Goal: Contribute content: Contribute content

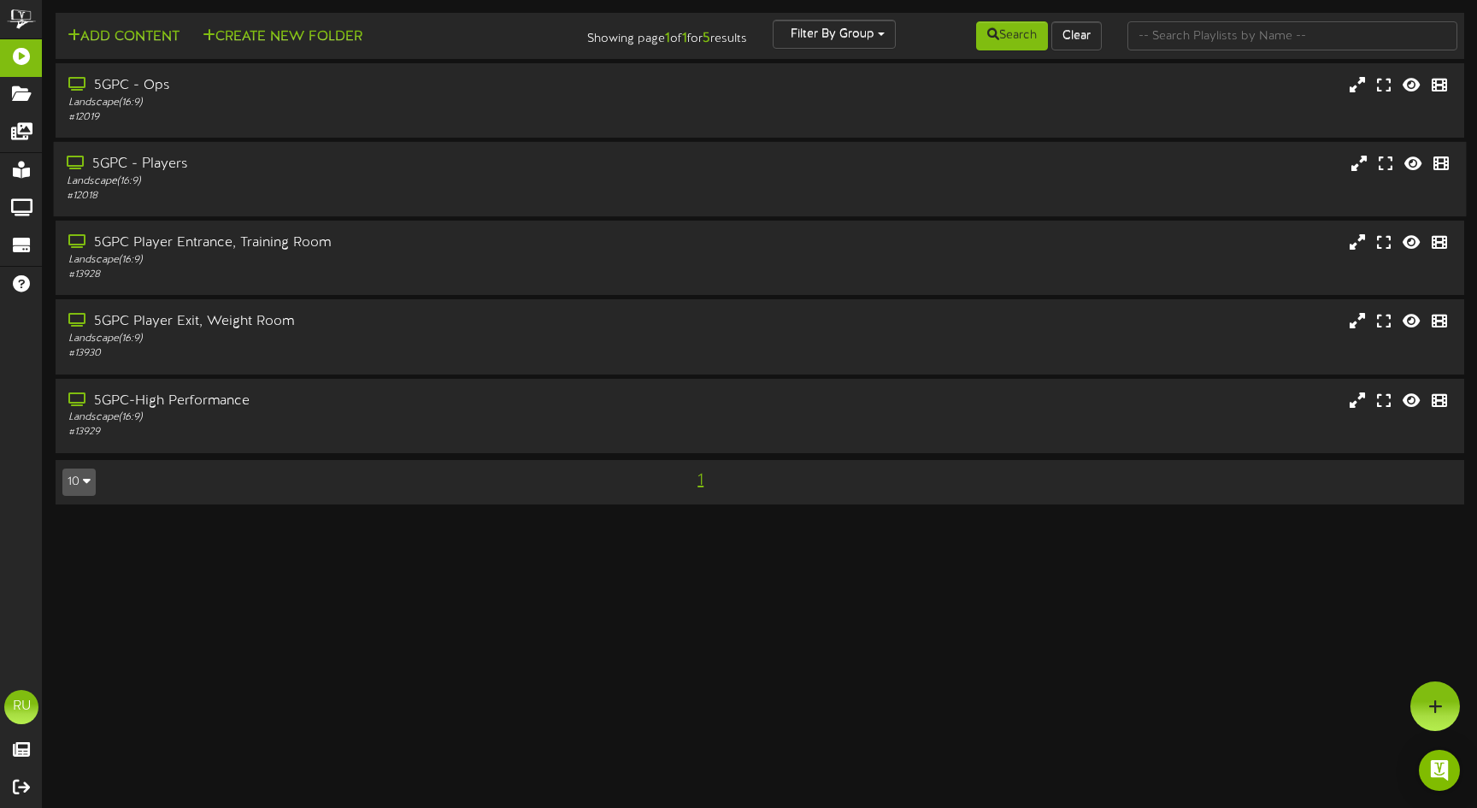
click at [315, 174] on div "Landscape ( 16:9 )" at bounding box center [348, 181] width 563 height 15
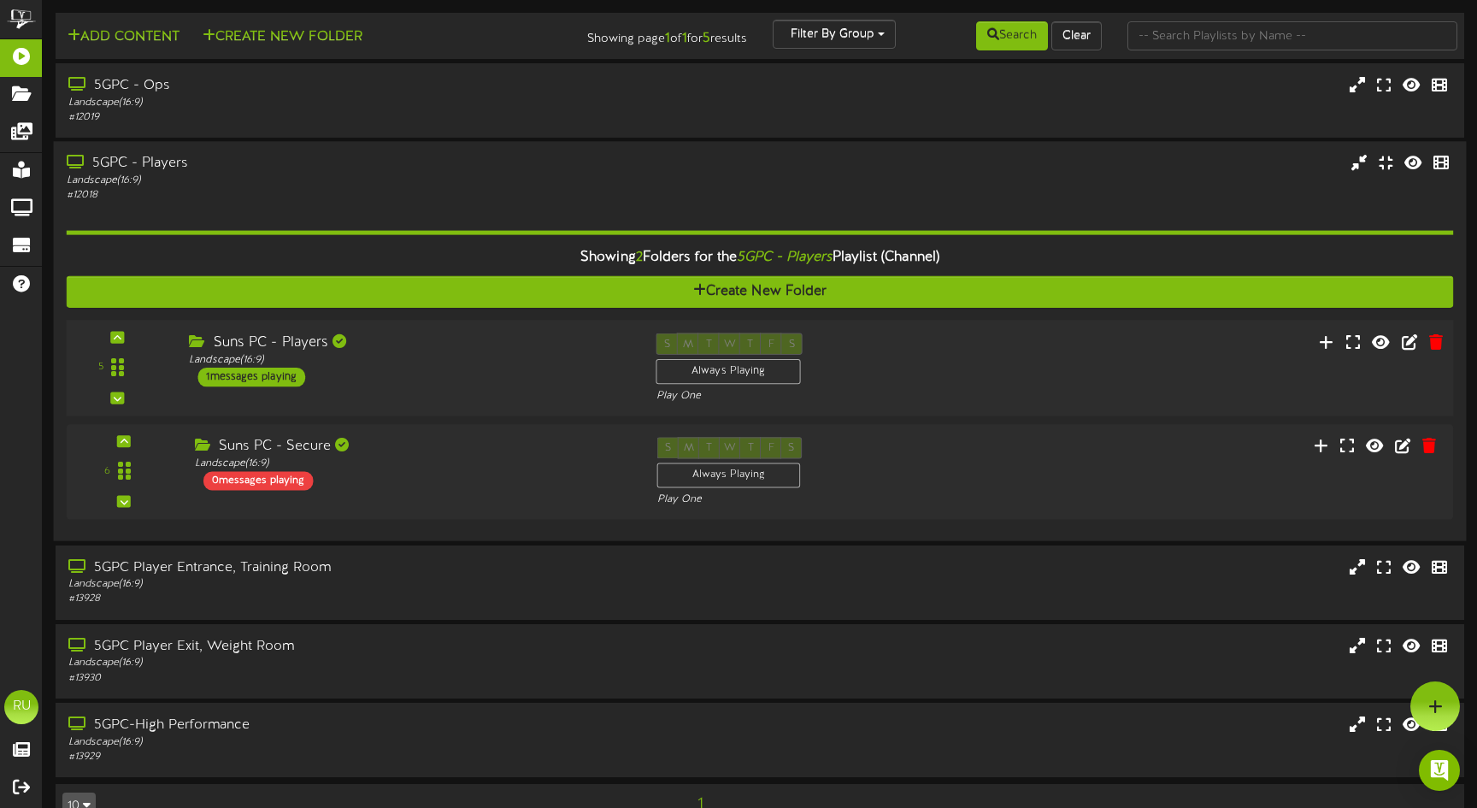
click at [287, 370] on div "1 messages playing" at bounding box center [251, 377] width 108 height 19
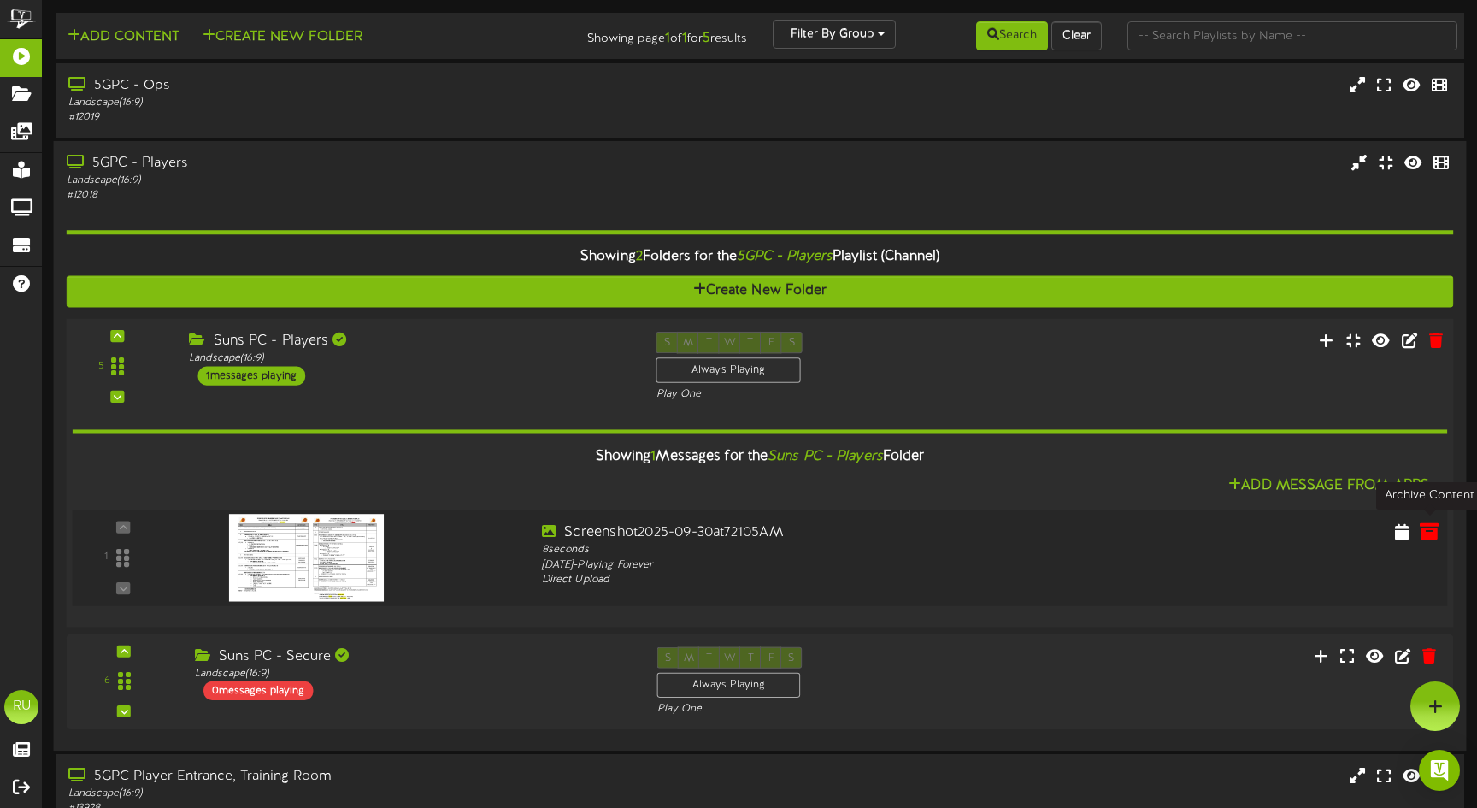
click at [1429, 527] on icon at bounding box center [1429, 530] width 19 height 19
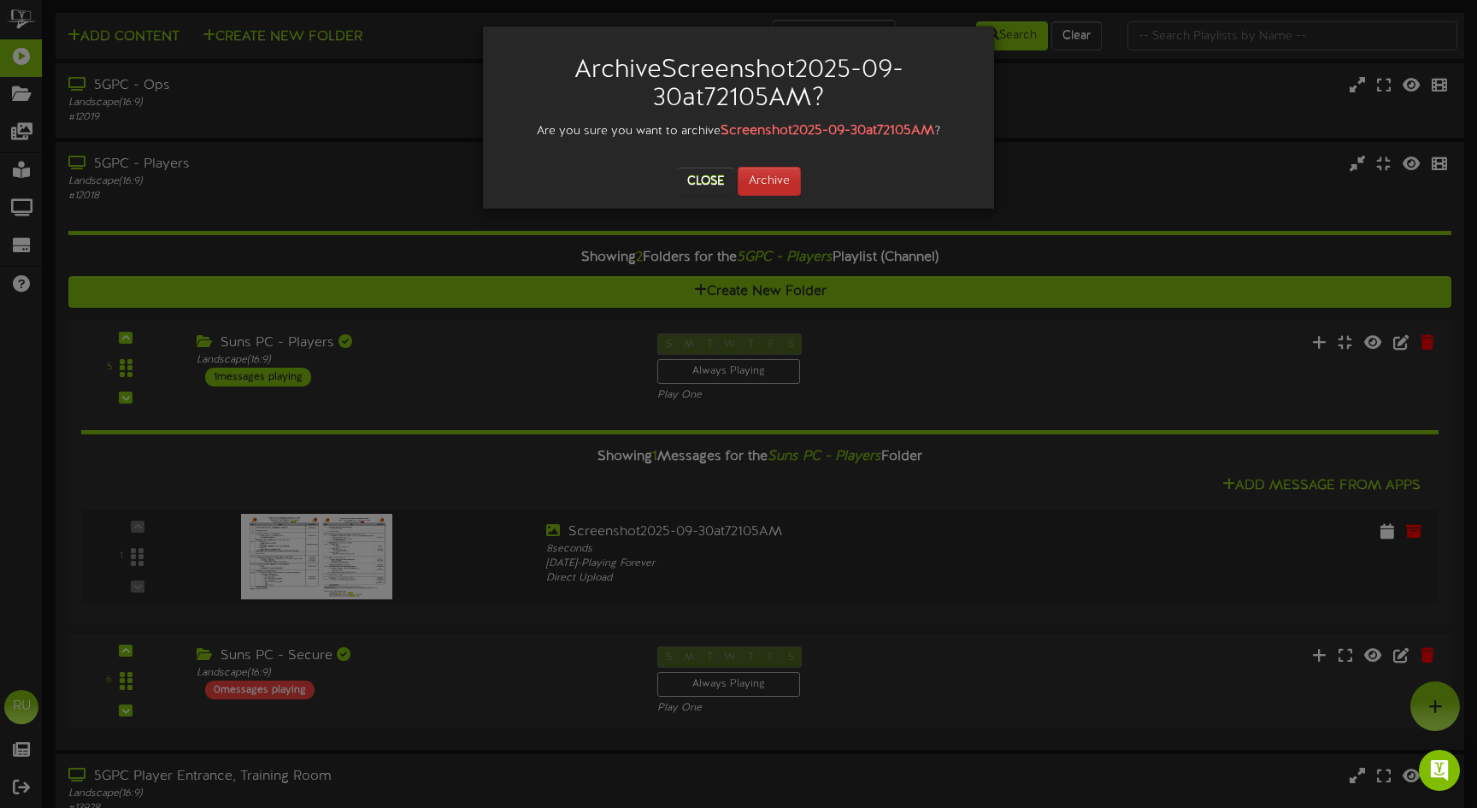
click at [781, 190] on button "Archive" at bounding box center [769, 181] width 63 height 29
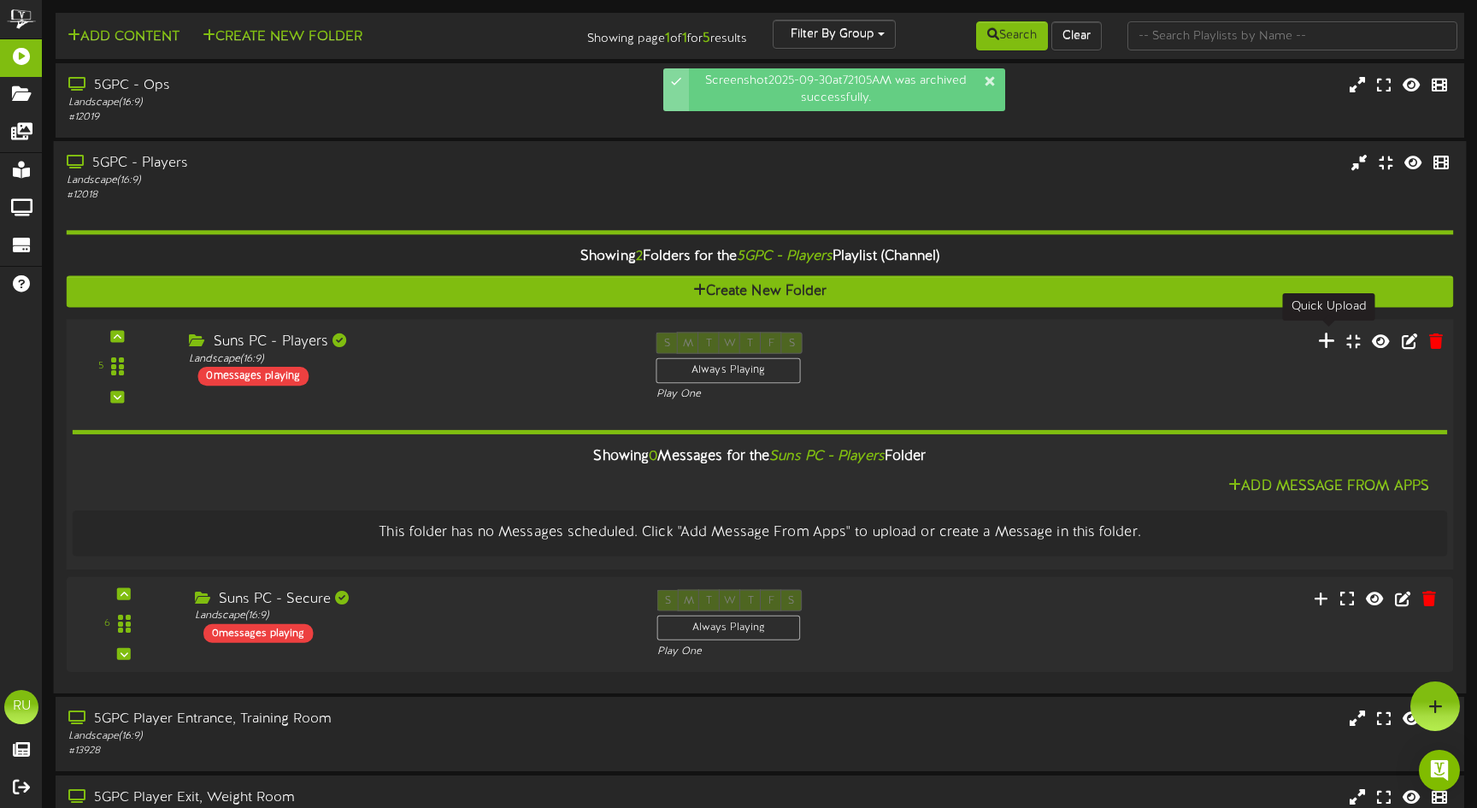
click at [1329, 345] on icon at bounding box center [1327, 340] width 18 height 19
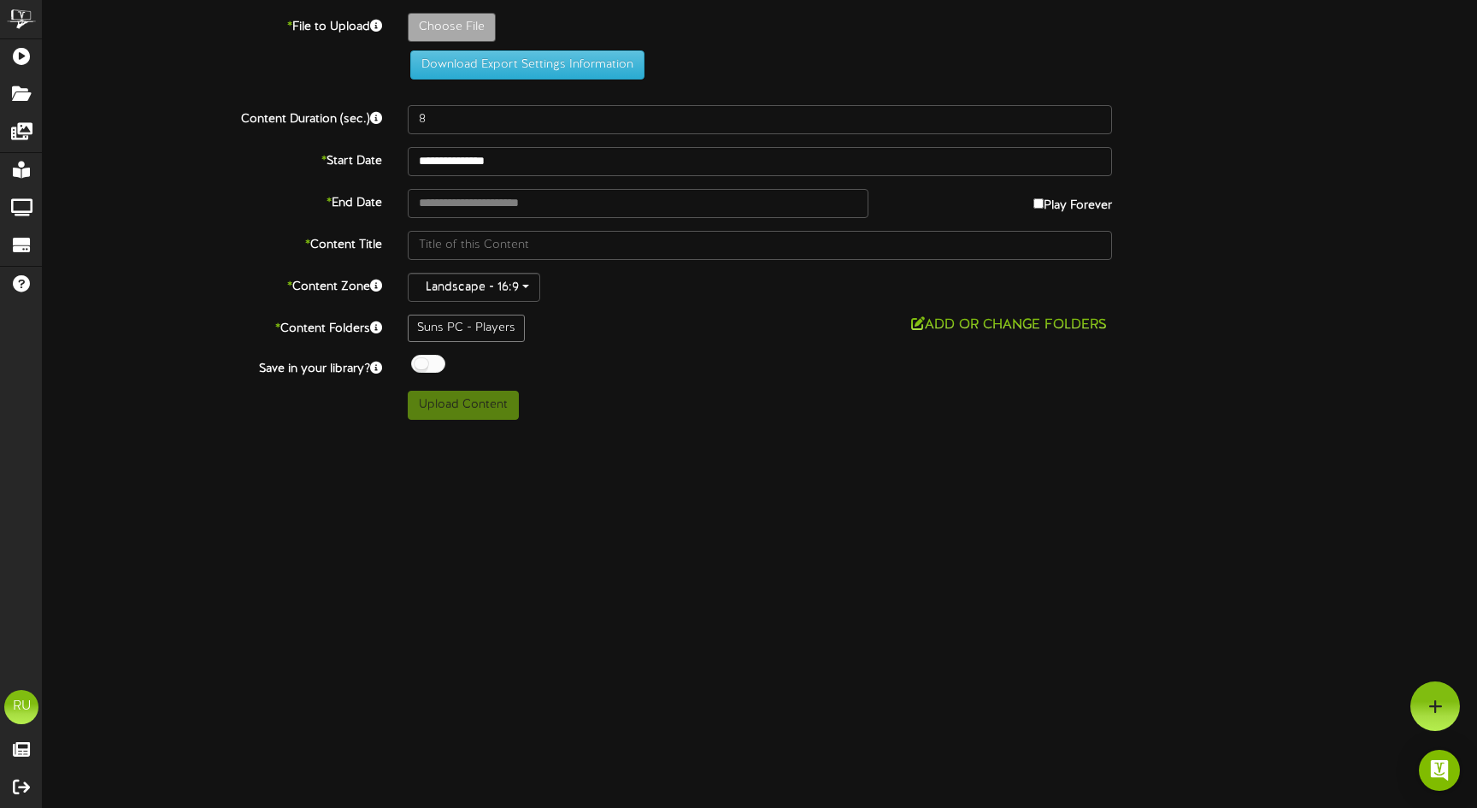
type input "**********"
type input "Screenshot2025-10-01at70708AM"
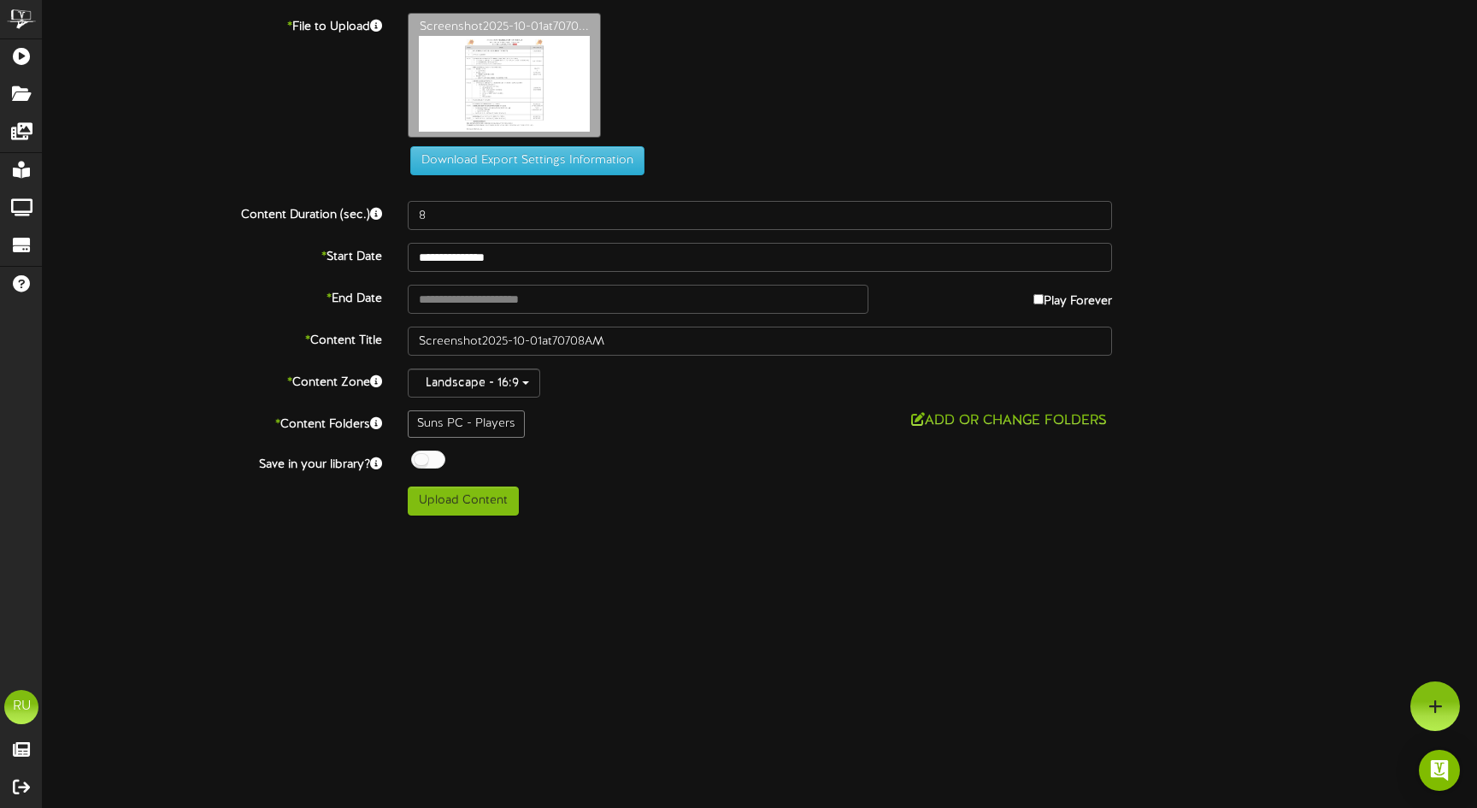
click at [465, 504] on button "Upload Content" at bounding box center [463, 500] width 111 height 29
type input "**********"
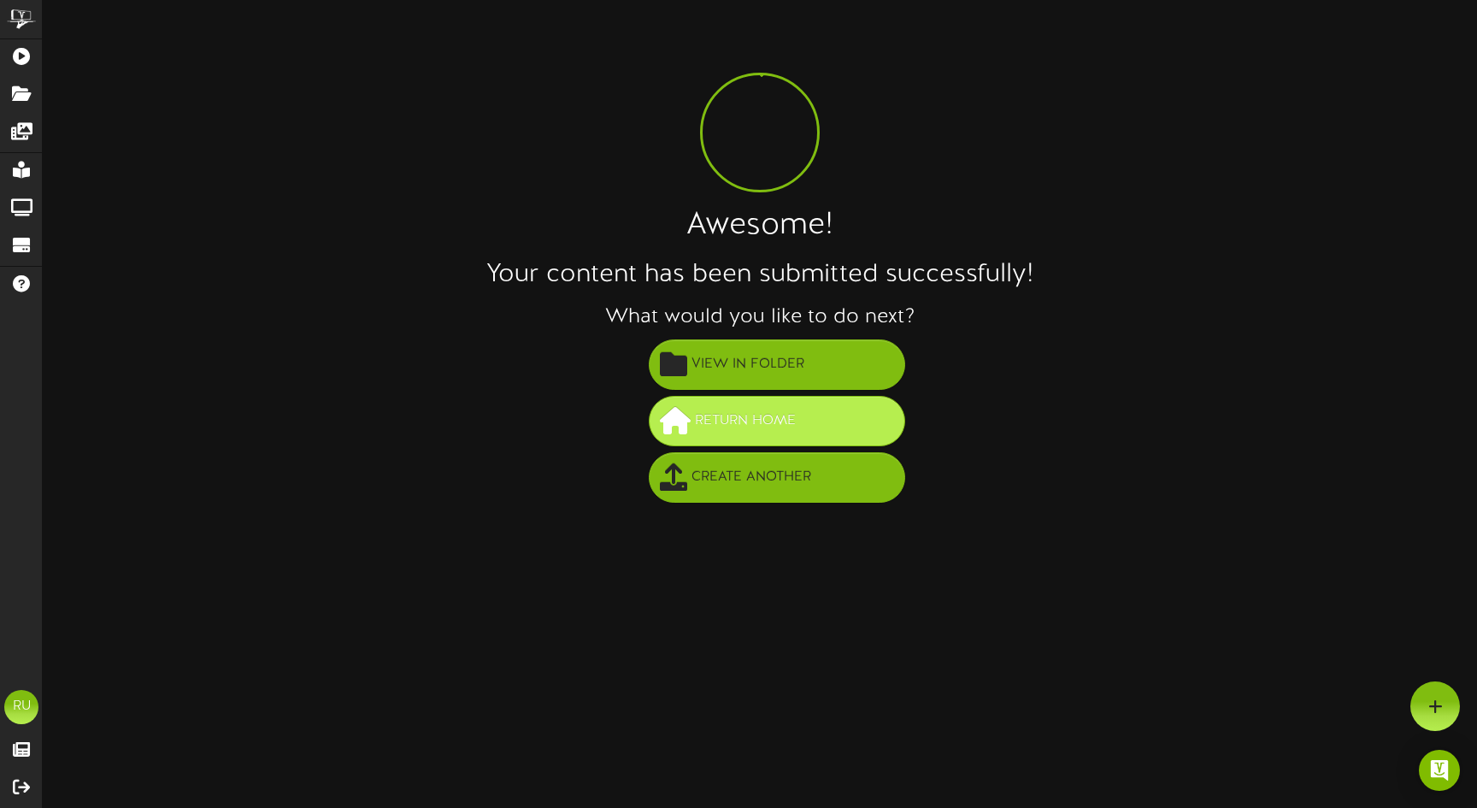
click at [725, 427] on span "Return Home" at bounding box center [745, 421] width 109 height 28
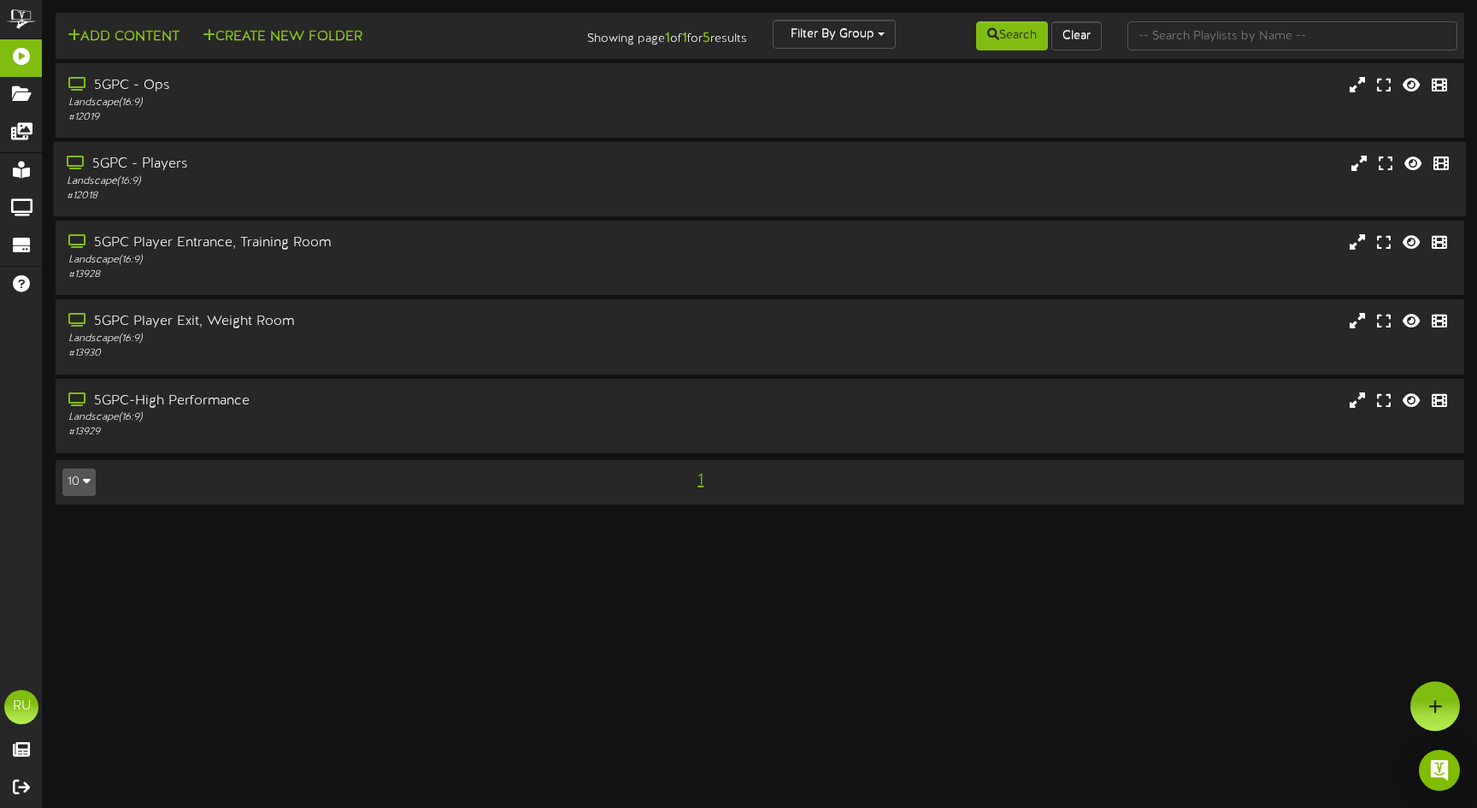
click at [457, 180] on div "Landscape ( 16:9 )" at bounding box center [348, 181] width 563 height 15
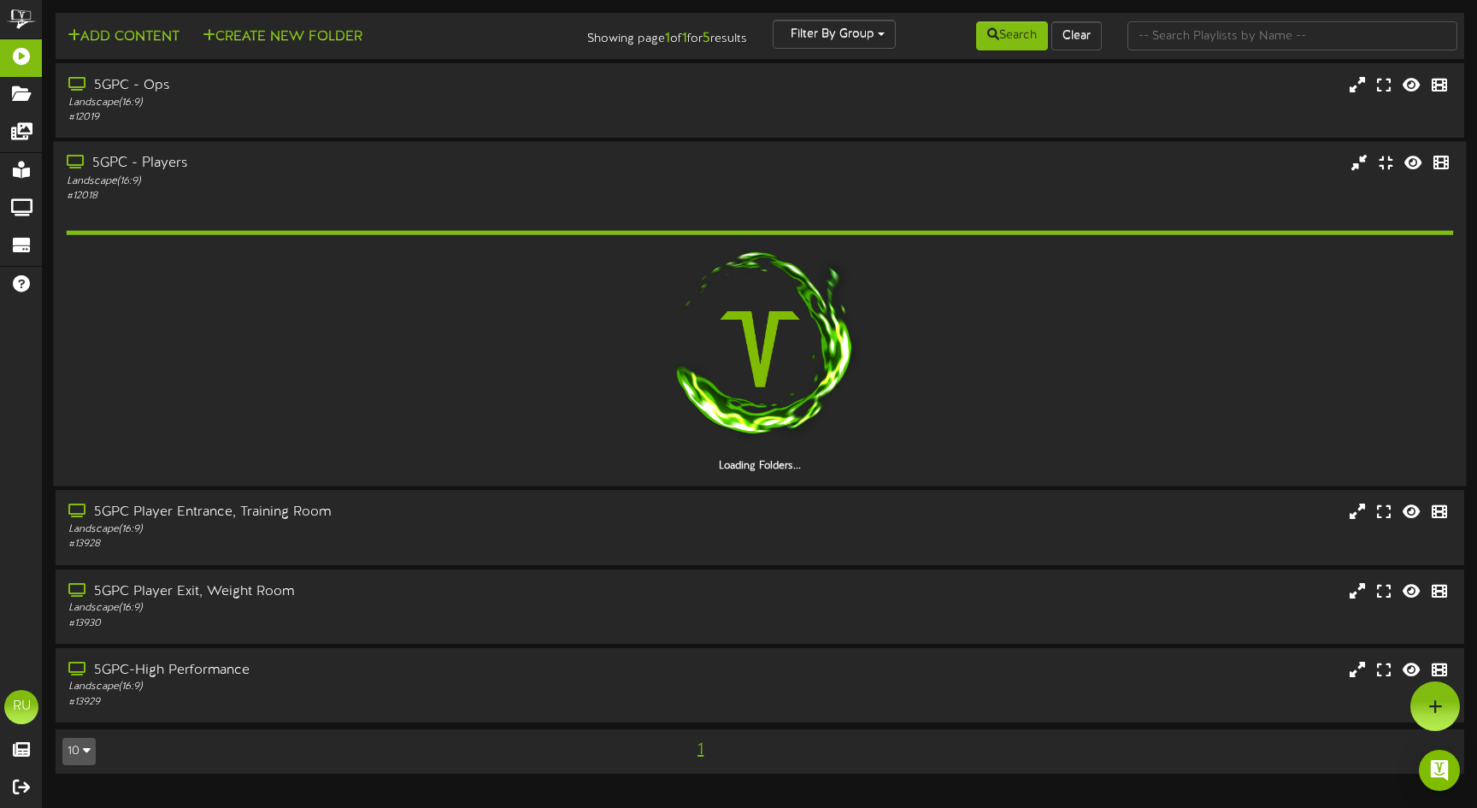
click at [457, 180] on div "Landscape ( 16:9 )" at bounding box center [348, 181] width 563 height 15
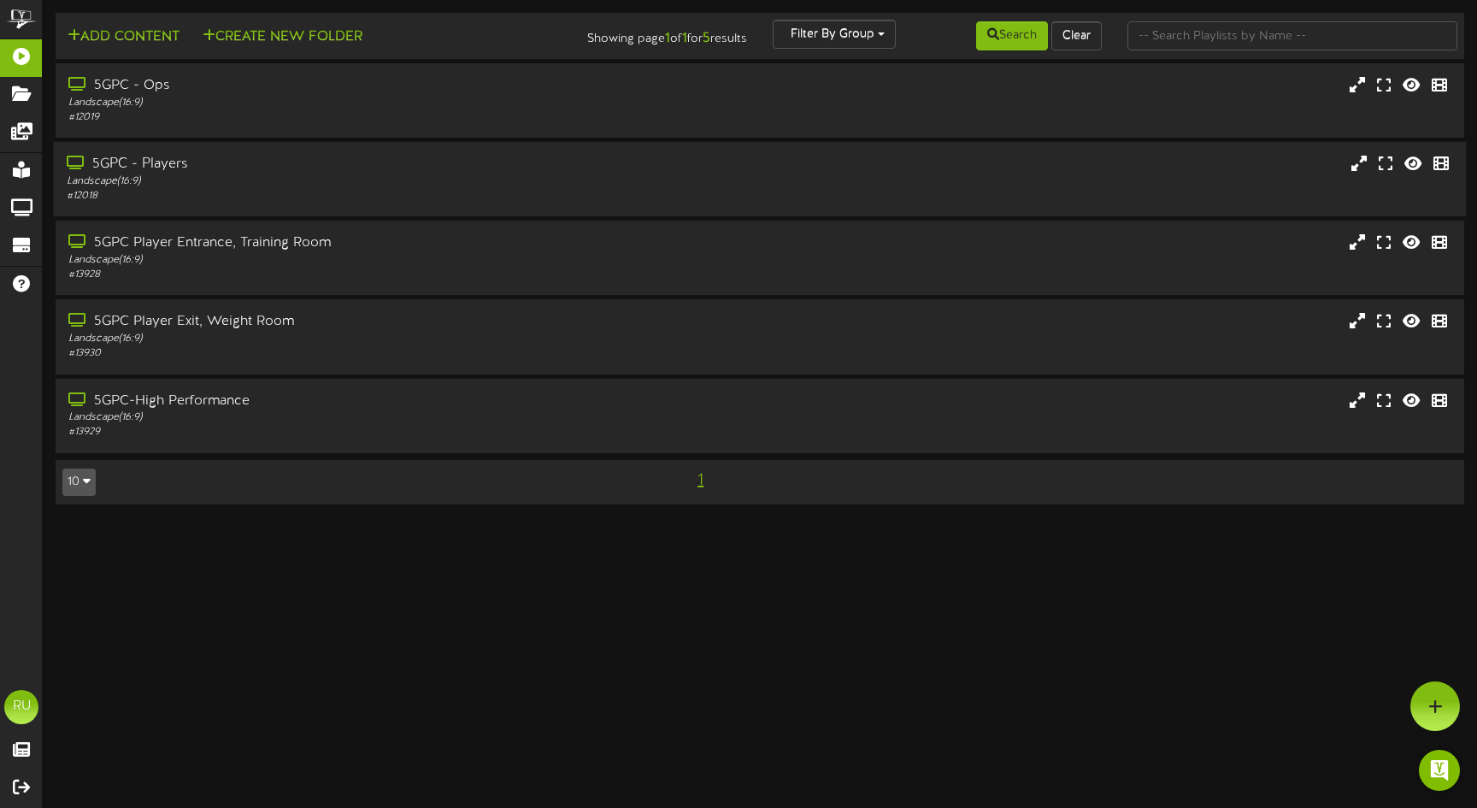
click at [457, 180] on div "Landscape ( 16:9 )" at bounding box center [348, 181] width 563 height 15
click at [692, 186] on div "5GPC - Players Landscape ( 16:9 ) # 12018" at bounding box center [760, 179] width 1413 height 49
click at [586, 189] on div "# 12018" at bounding box center [348, 196] width 563 height 15
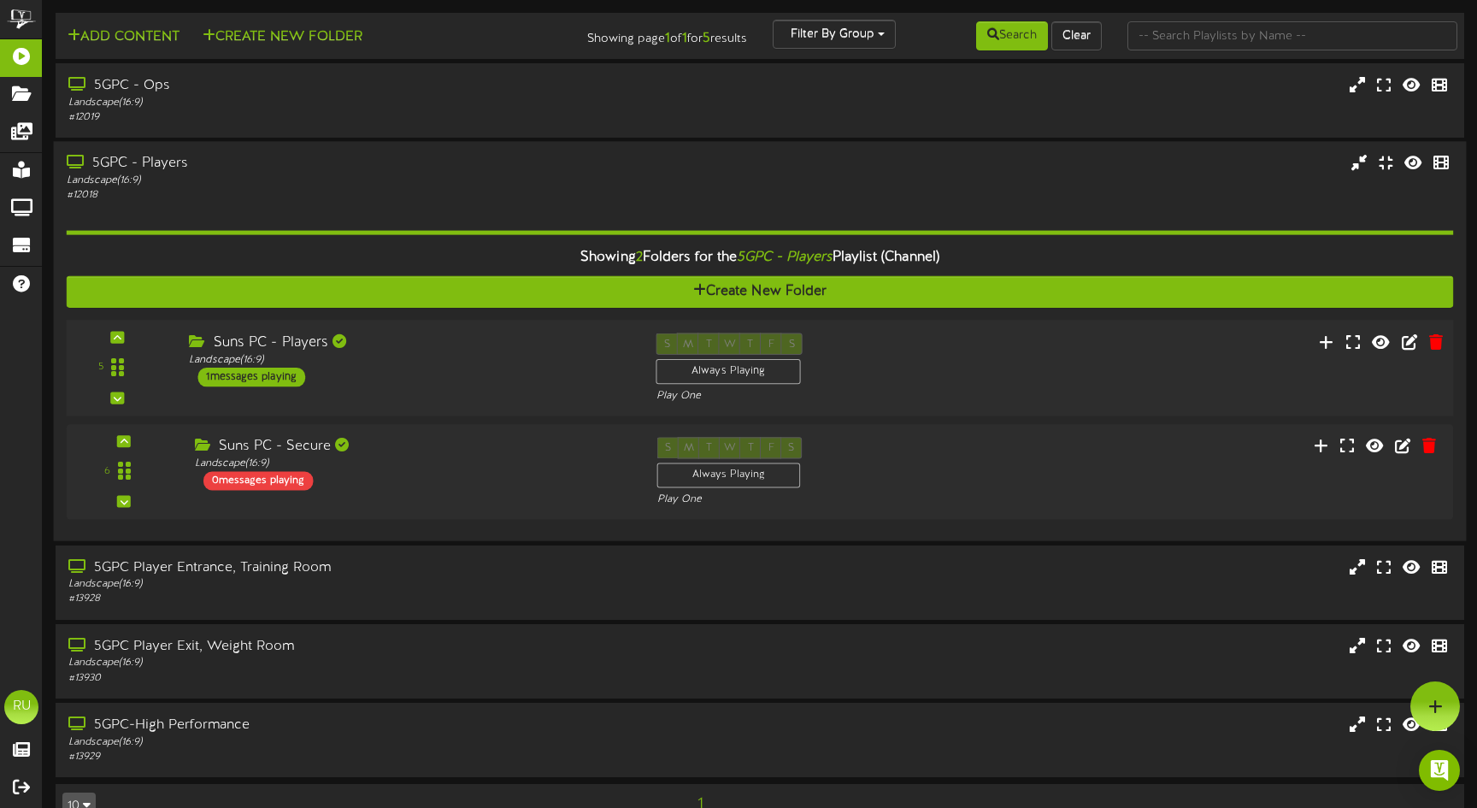
click at [539, 367] on div "Suns PC - Players Landscape ( 16:9 ) 1 messages playing" at bounding box center [409, 360] width 467 height 54
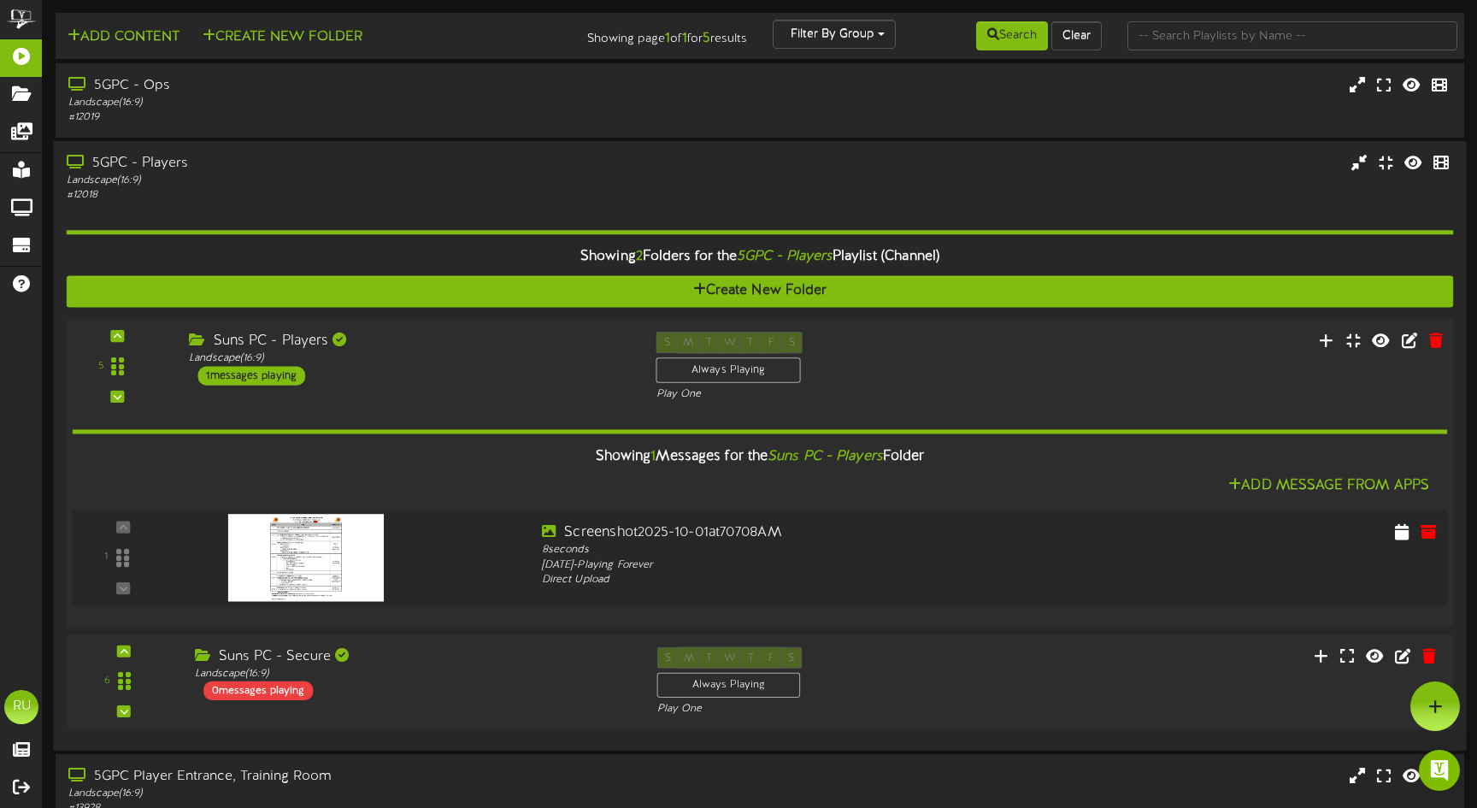
click at [419, 558] on div at bounding box center [354, 553] width 347 height 62
click at [981, 562] on div "[DATE] - Playing Forever" at bounding box center [818, 564] width 552 height 15
